Goal: Transaction & Acquisition: Purchase product/service

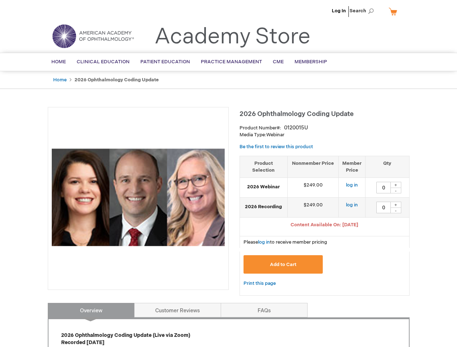
click at [228, 174] on div at bounding box center [138, 198] width 181 height 183
click at [364, 11] on span "Search" at bounding box center [364, 11] width 28 height 14
click at [325, 226] on span "Content Available On: [DATE]" at bounding box center [325, 225] width 68 height 6
click at [396, 185] on div "+" at bounding box center [396, 185] width 11 height 6
click at [396, 191] on div "-" at bounding box center [396, 191] width 11 height 6
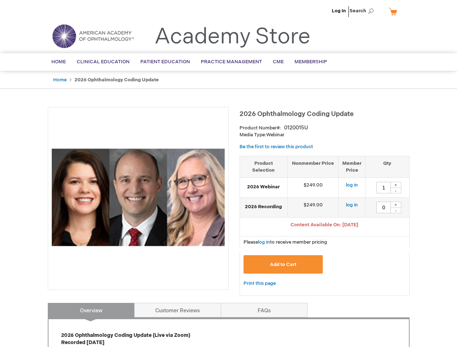
type input "0"
click at [396, 205] on div "+" at bounding box center [396, 205] width 11 height 6
click at [396, 211] on div "-" at bounding box center [396, 211] width 11 height 6
type input "0"
